Goal: Find specific page/section: Find specific page/section

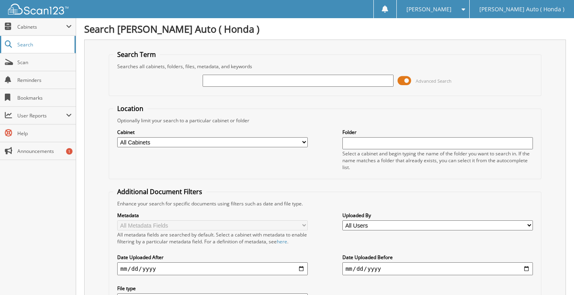
click at [27, 46] on span "Search" at bounding box center [43, 44] width 53 height 7
type input "h26028"
click at [28, 44] on span "Search" at bounding box center [43, 44] width 53 height 7
click at [26, 44] on span "Search" at bounding box center [43, 44] width 53 height 7
